Goal: Task Accomplishment & Management: Manage account settings

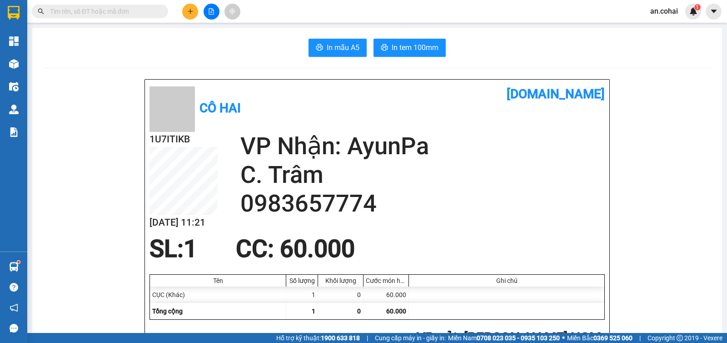
click at [212, 15] on button at bounding box center [212, 12] width 16 height 16
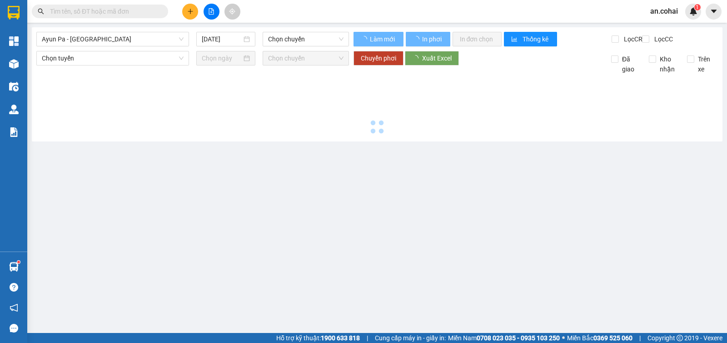
click at [103, 46] on div "Ayun Pa - [GEOGRAPHIC_DATA] [DATE] Chọn chuyến" at bounding box center [192, 39] width 313 height 15
click at [101, 44] on span "Ayun Pa - [GEOGRAPHIC_DATA]" at bounding box center [113, 39] width 142 height 14
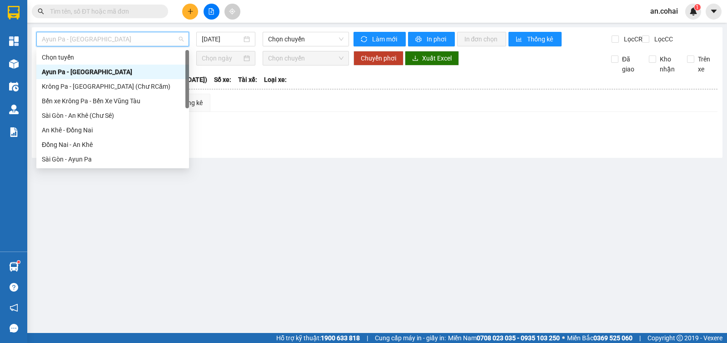
scroll to position [131, 0]
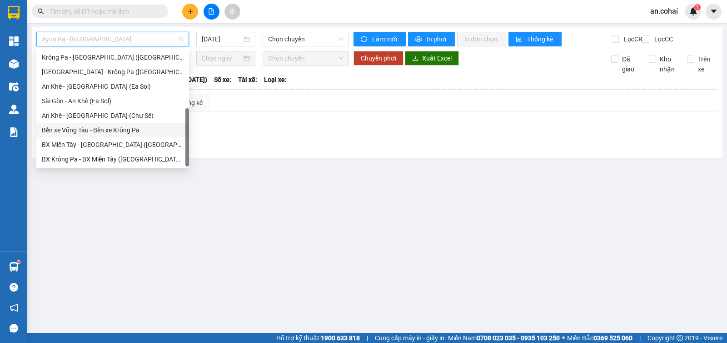
click at [94, 130] on div "Bến xe Vũng Tàu - Bến xe Krông Pa" at bounding box center [113, 130] width 142 height 10
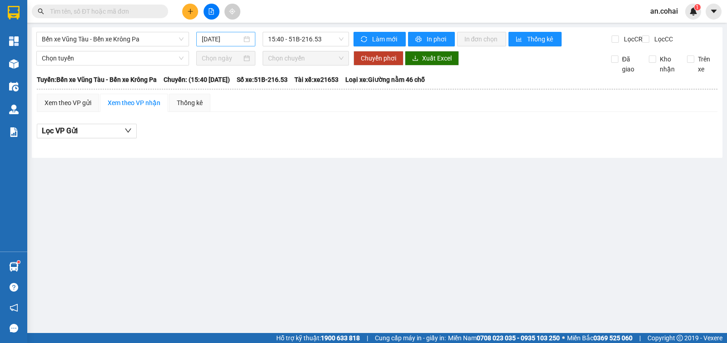
click at [221, 44] on div "[DATE]" at bounding box center [226, 39] width 60 height 15
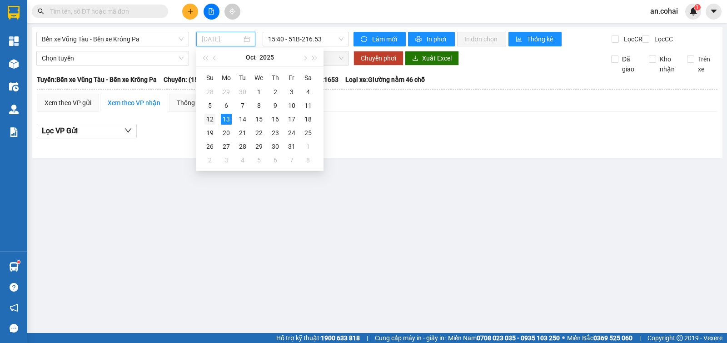
click at [209, 119] on div "12" at bounding box center [209, 119] width 11 height 11
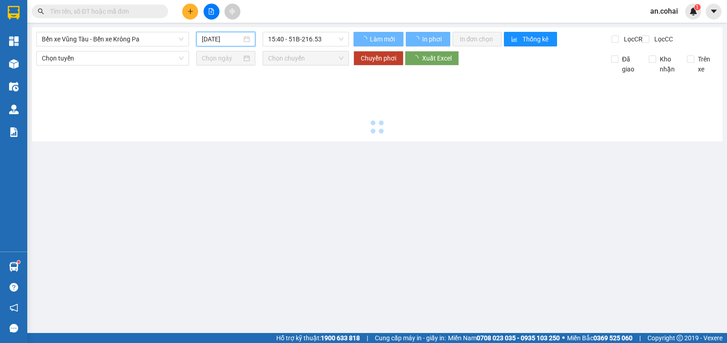
type input "[DATE]"
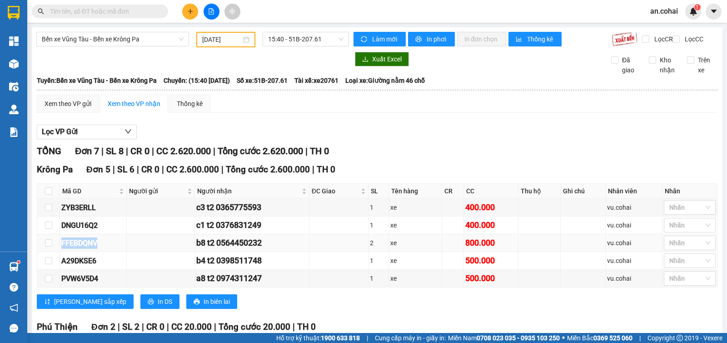
drag, startPoint x: 96, startPoint y: 246, endPoint x: 53, endPoint y: 245, distance: 43.2
click at [53, 245] on tr "FFEBDQNV b8 t2 0564450232 2 xe 800.000 vu.cohai Nhãn" at bounding box center [377, 243] width 680 height 18
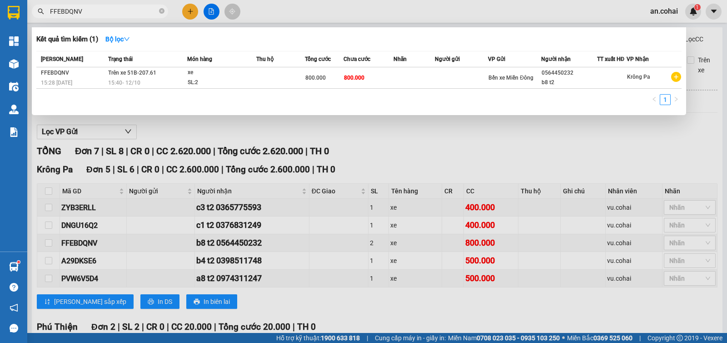
type input "FFEBDQNV"
click at [601, 79] on div at bounding box center [611, 78] width 29 height 10
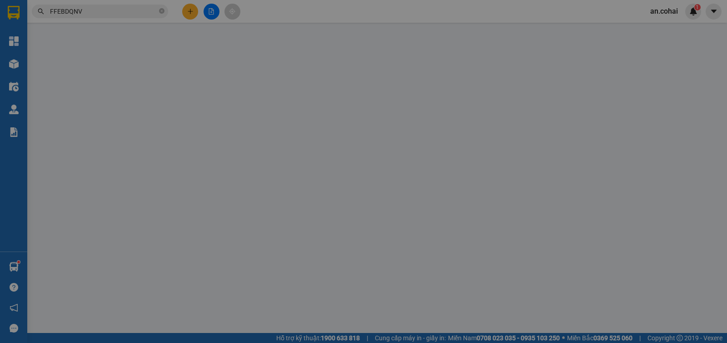
type input "0564450232"
type input "b8 t2"
type input "0"
type input "800.000"
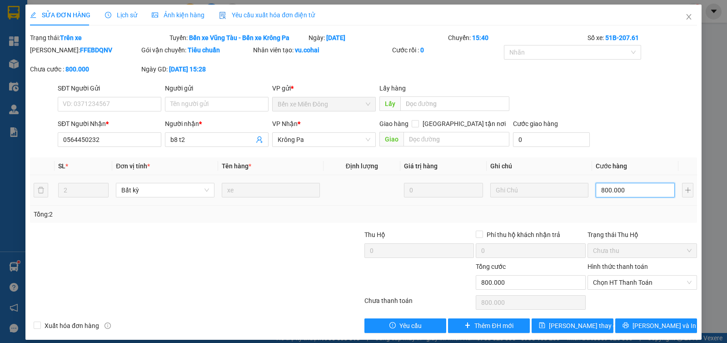
click at [602, 187] on input "800.000" at bounding box center [635, 190] width 79 height 15
type input "0"
type input "7"
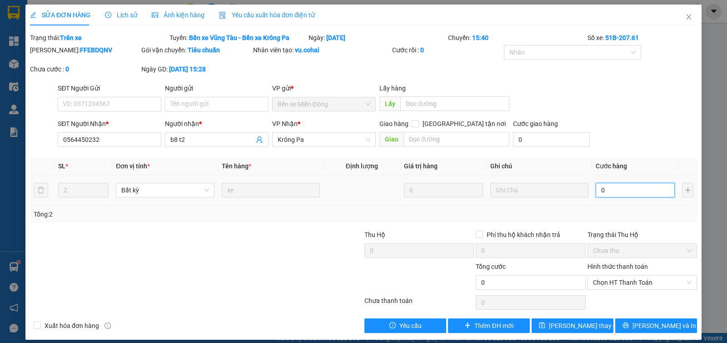
type input "7"
type input "007"
type input "70"
type input "0.070"
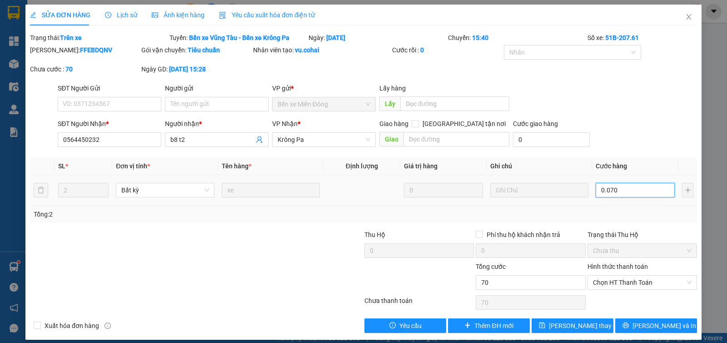
type input "700"
type input "00.700"
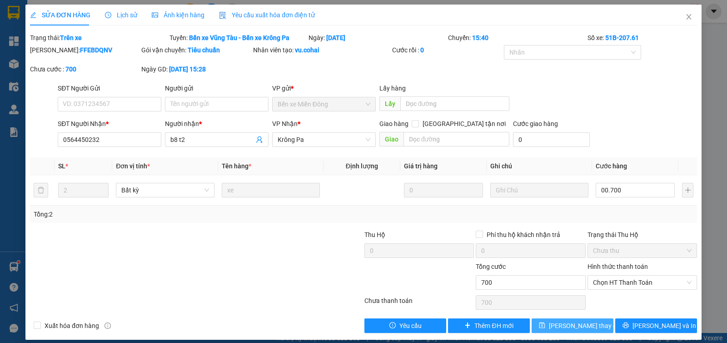
click at [567, 328] on span "[PERSON_NAME] thay đổi" at bounding box center [585, 325] width 73 height 10
type input "700.000"
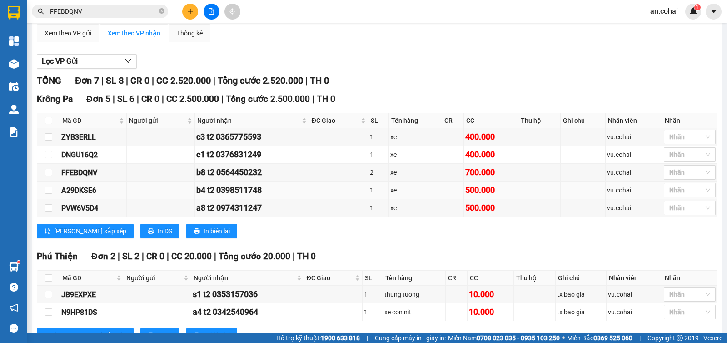
scroll to position [109, 0]
